Goal: Transaction & Acquisition: Purchase product/service

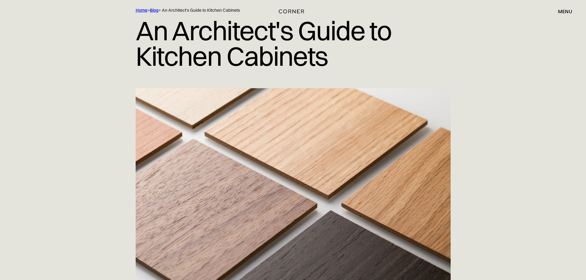
scroll to position [92, 0]
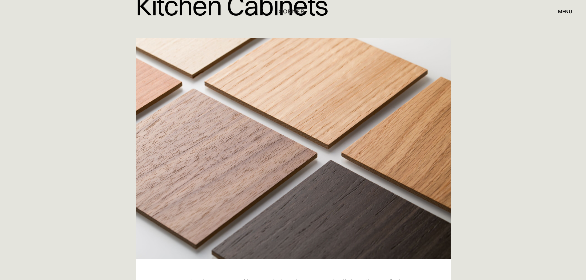
click at [568, 11] on div "menu" at bounding box center [565, 11] width 14 height 5
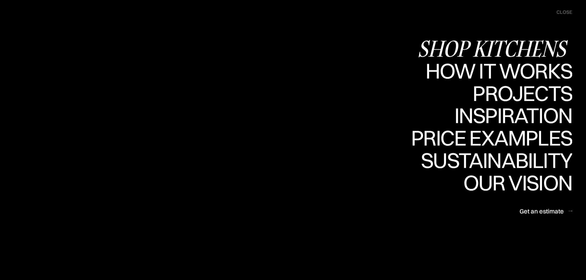
click at [541, 52] on div "Shop Kitchens" at bounding box center [495, 49] width 155 height 22
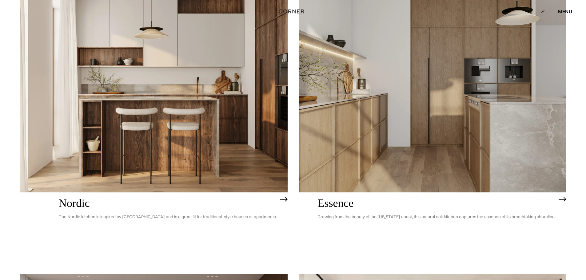
scroll to position [123, 0]
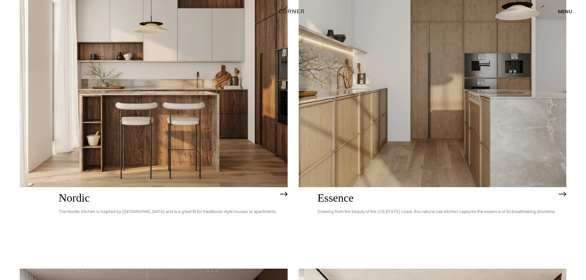
click at [200, 93] on img at bounding box center [154, 80] width 268 height 214
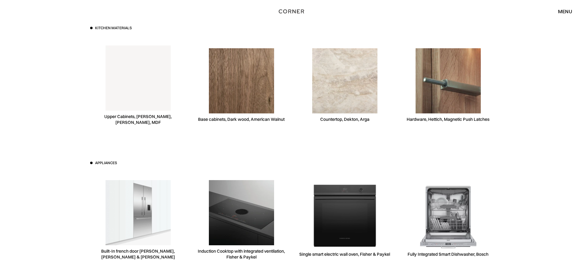
scroll to position [1662, 0]
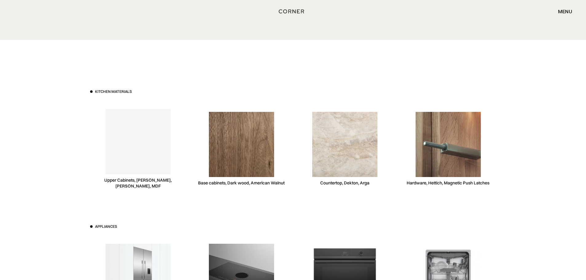
click at [339, 134] on img at bounding box center [344, 144] width 65 height 65
click at [339, 180] on div "Countertop, Dekton, Arga" at bounding box center [344, 183] width 49 height 6
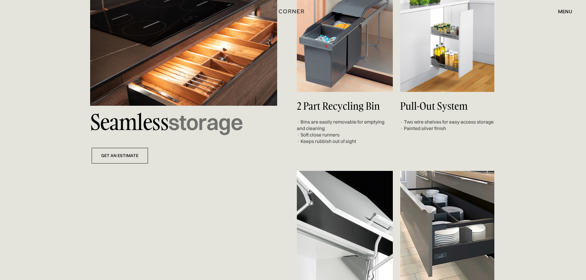
scroll to position [2185, 0]
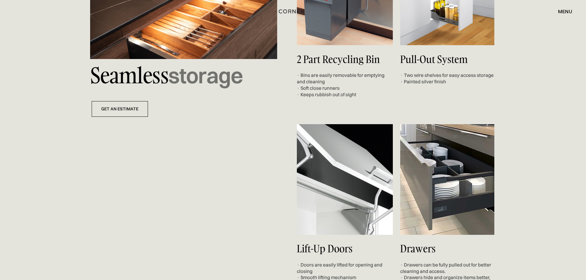
click at [133, 107] on div "Seamless storage get an estimate 2 Part Recycling Bin · Bins are easily removab…" at bounding box center [293, 110] width 406 height 353
click at [134, 105] on link "get an estimate" at bounding box center [120, 109] width 56 height 16
